Goal: Navigation & Orientation: Understand site structure

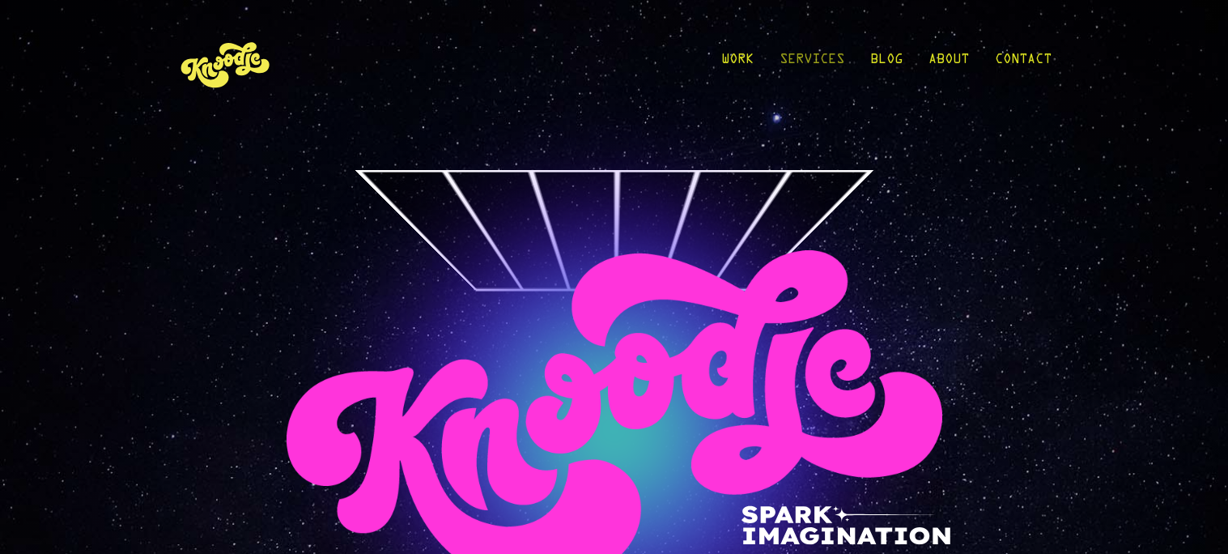
click at [827, 51] on link "Services" at bounding box center [812, 63] width 65 height 75
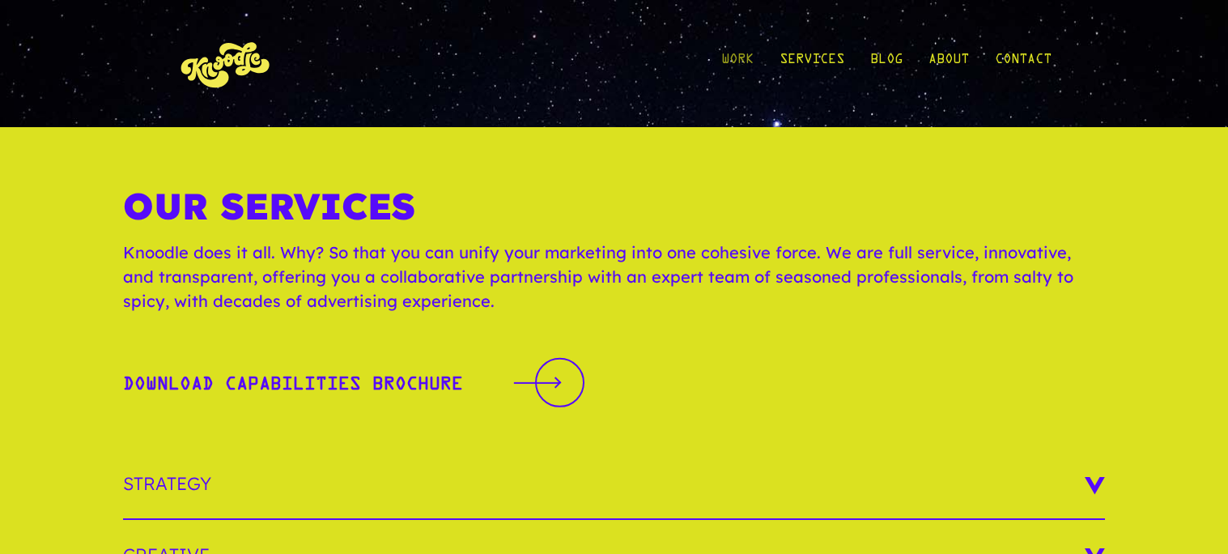
click at [734, 66] on link "Work" at bounding box center [737, 63] width 32 height 75
